Goal: Obtain resource: Obtain resource

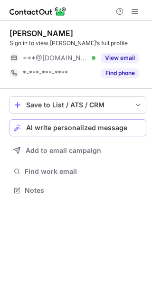
scroll to position [184, 152]
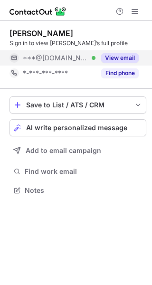
click at [119, 54] on button "View email" at bounding box center [120, 58] width 38 height 10
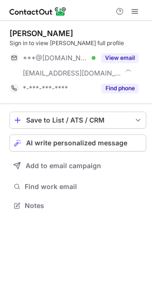
scroll to position [199, 152]
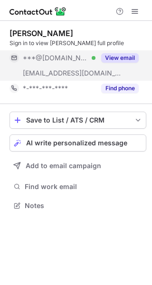
click at [110, 55] on button "View email" at bounding box center [120, 58] width 38 height 10
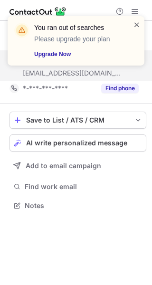
click at [134, 22] on span at bounding box center [137, 25] width 8 height 10
